Goal: Download file/media

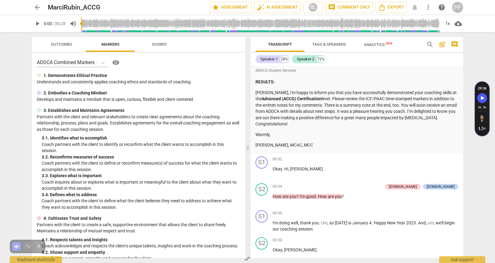
click at [38, 23] on span "play_arrow" at bounding box center [37, 23] width 7 height 7
click at [458, 24] on span "cloud_download" at bounding box center [457, 23] width 7 height 7
click at [458, 24] on li "Download audio" at bounding box center [467, 23] width 45 height 15
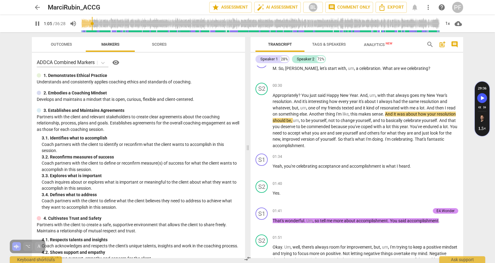
click at [463, 79] on div "Transcript Tags & Speakers Analytics New search post_add comment Speaker 1 28% …" at bounding box center [358, 147] width 220 height 231
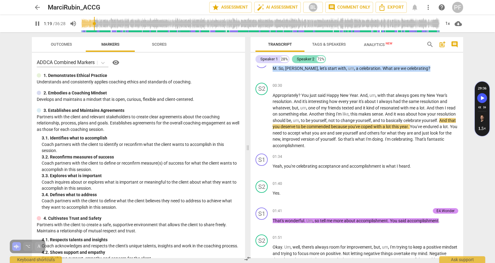
drag, startPoint x: 463, startPoint y: 79, endPoint x: 307, endPoint y: 55, distance: 157.3
click at [462, 55] on div "Transcript Tags & Speakers Analytics New search post_add comment Speaker 1 28% …" at bounding box center [358, 147] width 220 height 231
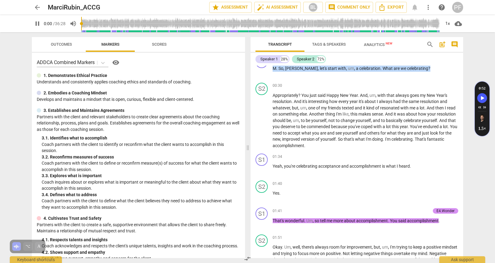
scroll to position [100, 0]
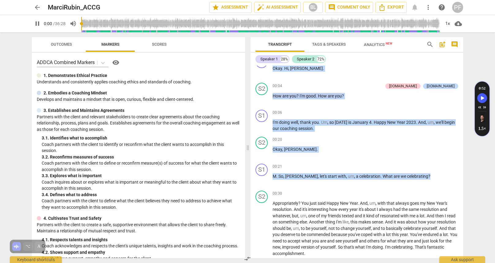
drag, startPoint x: 95, startPoint y: 23, endPoint x: 72, endPoint y: 24, distance: 23.6
click at [81, 24] on input "range" at bounding box center [260, 24] width 359 height 20
click at [449, 23] on div "1x" at bounding box center [448, 24] width 12 height 10
click at [454, 46] on li "1.25x" at bounding box center [452, 48] width 21 height 12
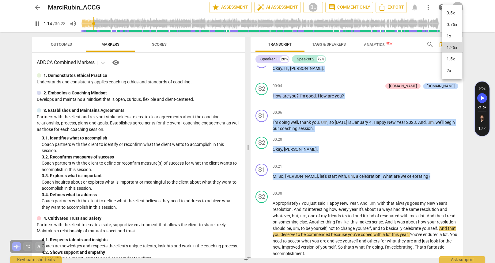
type input "75"
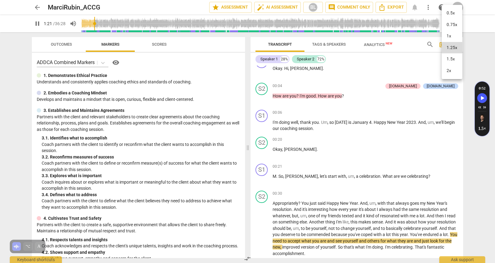
drag, startPoint x: 243, startPoint y: 73, endPoint x: 243, endPoint y: 116, distance: 43.2
click at [243, 116] on div at bounding box center [247, 131] width 495 height 263
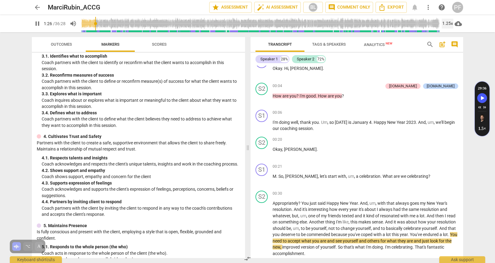
scroll to position [87, 0]
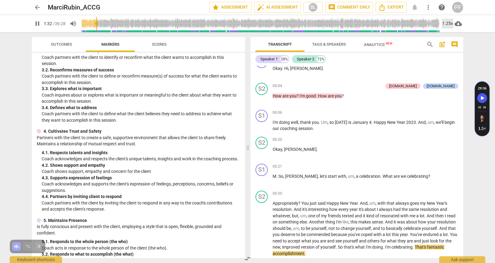
click at [448, 22] on div "1.25x" at bounding box center [448, 24] width 12 height 10
click at [449, 58] on li "1.5x" at bounding box center [452, 59] width 21 height 12
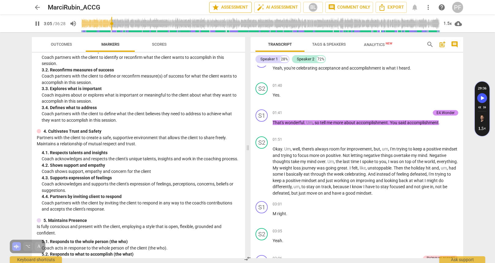
click at [238, 7] on span "star Assessment" at bounding box center [230, 7] width 37 height 7
type input "186"
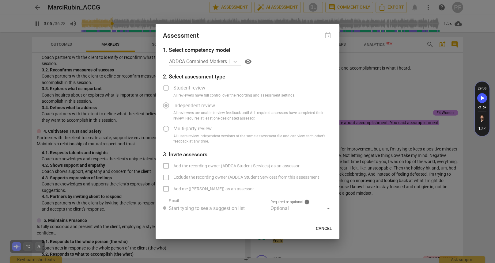
radio input "false"
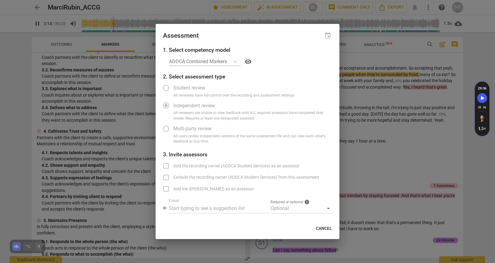
drag, startPoint x: 251, startPoint y: 37, endPoint x: 326, endPoint y: 44, distance: 74.7
click at [326, 44] on div "Assessment event" at bounding box center [248, 35] width 184 height 22
click at [234, 62] on div "ADDCA Combined Markers visibility" at bounding box center [250, 62] width 163 height 10
type input "202"
click at [175, 14] on div at bounding box center [247, 131] width 495 height 263
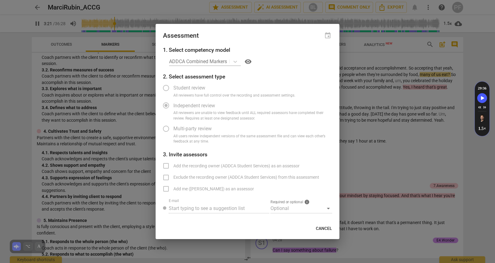
radio input "false"
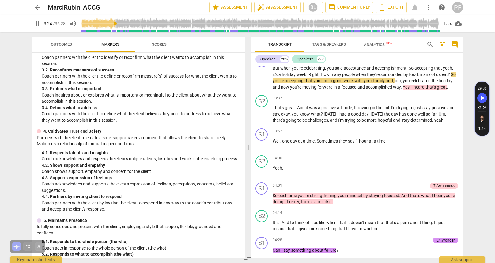
click at [331, 44] on span "Tags & Speakers" at bounding box center [329, 44] width 34 height 5
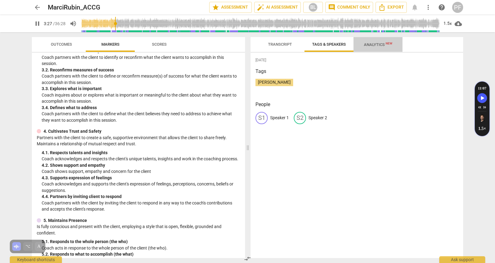
click at [368, 44] on span "Analytics New" at bounding box center [378, 44] width 28 height 5
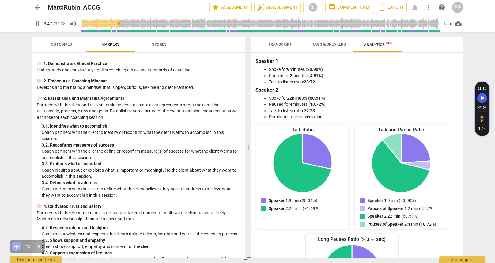
scroll to position [0, 0]
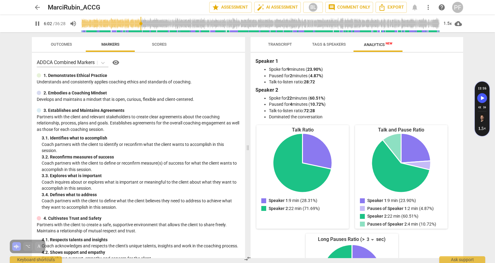
type input "363"
click at [37, 7] on span "arrow_back" at bounding box center [37, 7] width 7 height 7
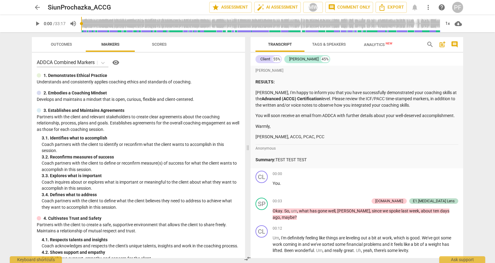
click at [37, 24] on span "play_arrow" at bounding box center [37, 23] width 7 height 7
drag, startPoint x: 463, startPoint y: 71, endPoint x: 463, endPoint y: 84, distance: 12.6
click at [461, 87] on div "[PERSON_NAME] RESULTS: [PERSON_NAME], I'm happy to inform you that you have suc…" at bounding box center [356, 162] width 213 height 192
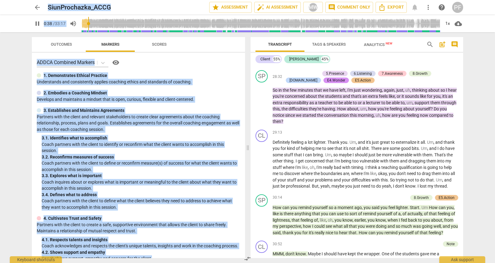
scroll to position [3427, 0]
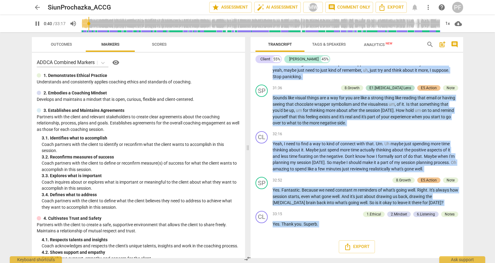
drag, startPoint x: 271, startPoint y: 85, endPoint x: 311, endPoint y: 255, distance: 174.9
click at [311, 255] on div "[PERSON_NAME] RESULTS: [PERSON_NAME], I'm happy to inform you that you have suc…" at bounding box center [356, 162] width 213 height 192
click at [352, 248] on span "Export" at bounding box center [357, 246] width 26 height 7
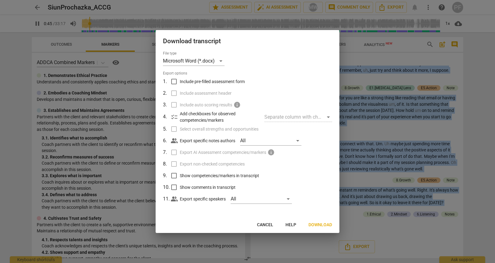
click at [322, 224] on span "Download" at bounding box center [320, 225] width 24 height 6
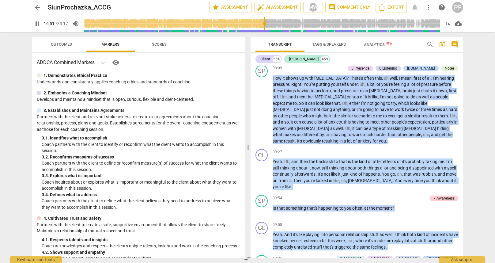
scroll to position [1940, 0]
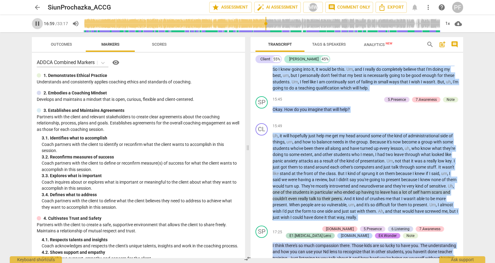
click at [37, 24] on span "pause" at bounding box center [37, 23] width 7 height 7
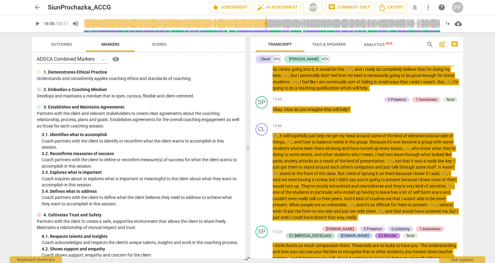
scroll to position [5, 0]
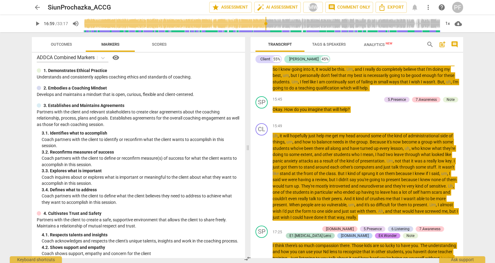
type input "1019"
